Goal: Information Seeking & Learning: Find specific fact

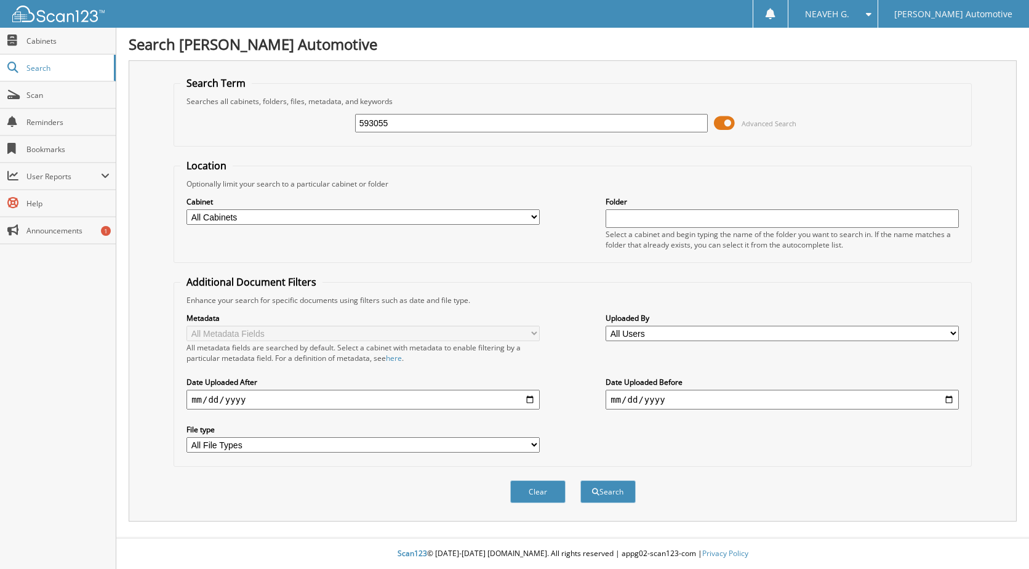
type input "593055"
click at [580, 480] on button "Search" at bounding box center [607, 491] width 55 height 23
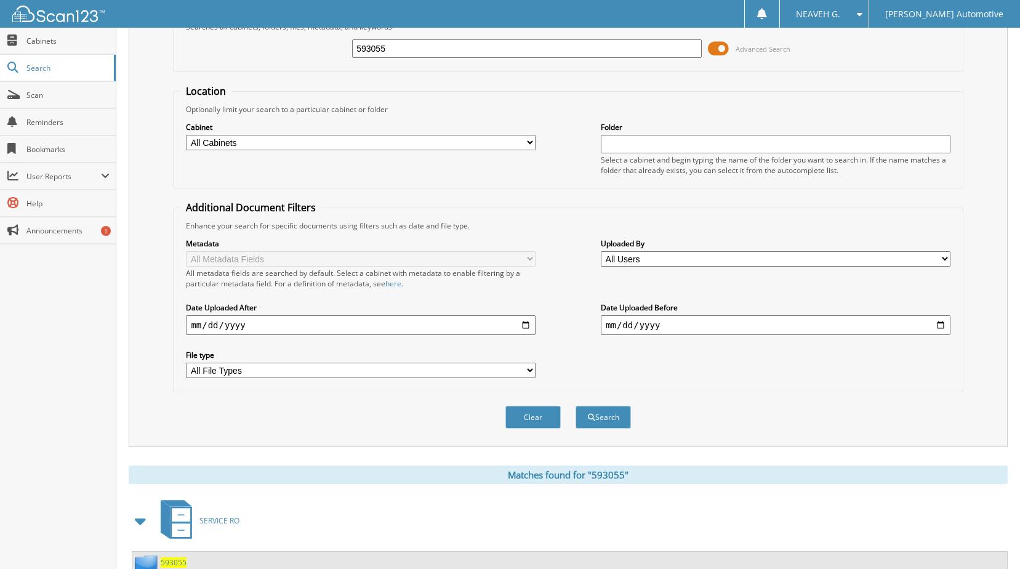
scroll to position [167, 0]
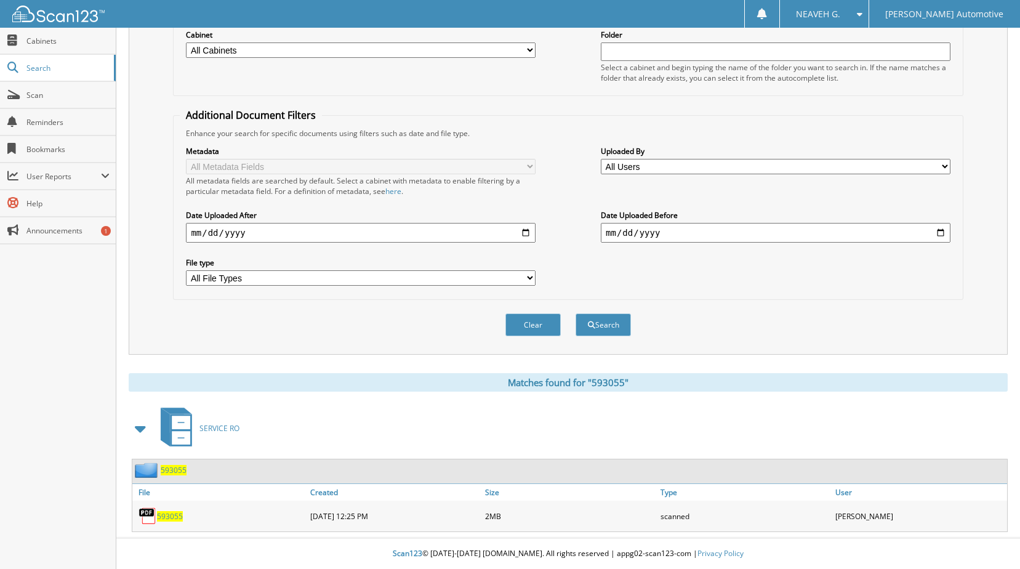
click at [182, 472] on span "593055" at bounding box center [174, 470] width 26 height 10
